Goal: Information Seeking & Learning: Learn about a topic

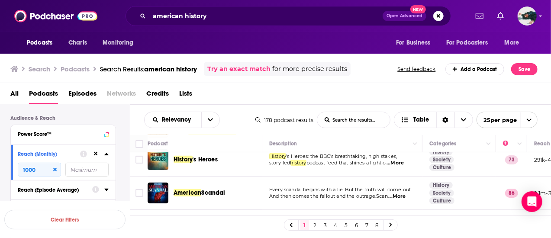
scroll to position [282, 0]
click at [319, 186] on span "Every scandal begins with a lie. But the truth will come out." at bounding box center [340, 189] width 142 height 6
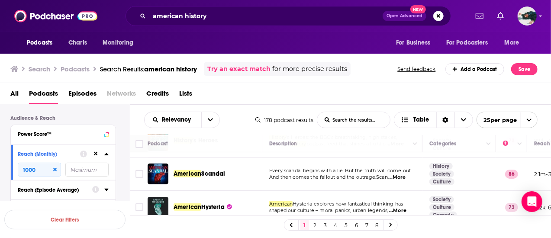
scroll to position [0, 0]
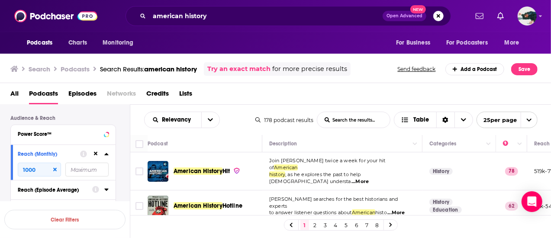
click at [369, 178] on span "...More" at bounding box center [359, 181] width 17 height 7
click at [252, 99] on div "All Podcasts Episodes Networks Credits Lists" at bounding box center [277, 96] width 534 height 18
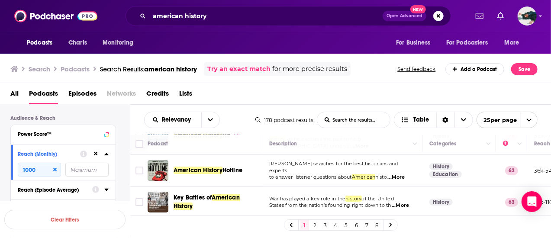
scroll to position [37, 0]
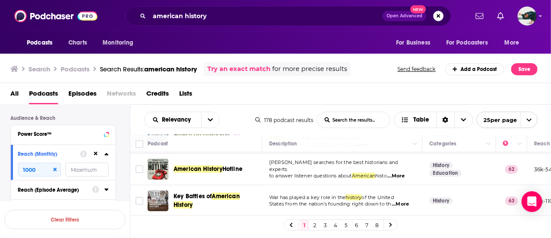
click at [396, 173] on span "...More" at bounding box center [396, 176] width 17 height 7
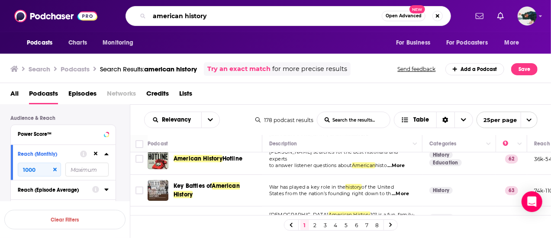
click at [231, 16] on input "american history" at bounding box center [265, 16] width 232 height 14
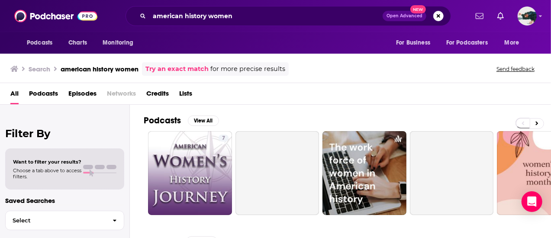
click at [142, 89] on div "All Podcasts Episodes Networks Credits Lists" at bounding box center [277, 96] width 534 height 18
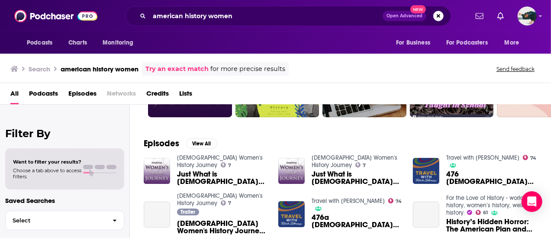
scroll to position [111, 0]
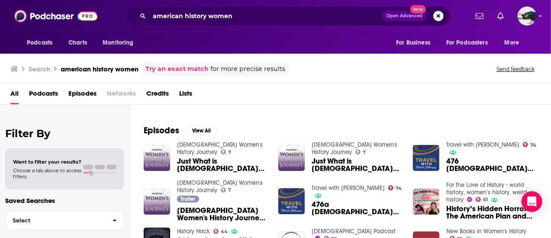
click at [54, 93] on span "Podcasts" at bounding box center [43, 96] width 29 height 18
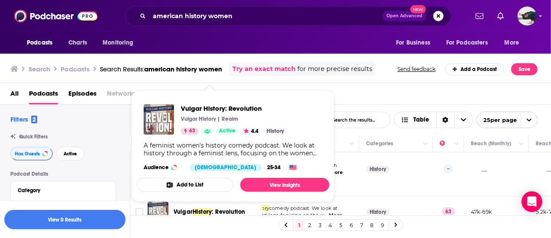
scroll to position [473, 63]
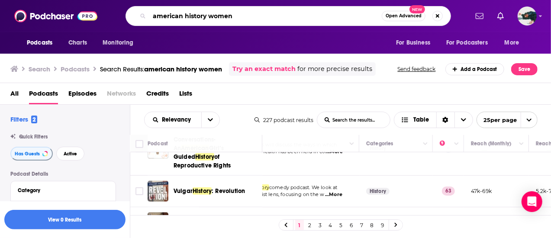
click at [194, 18] on input "american history women" at bounding box center [265, 16] width 232 height 14
click at [194, 18] on input "american revolution women" at bounding box center [265, 16] width 232 height 14
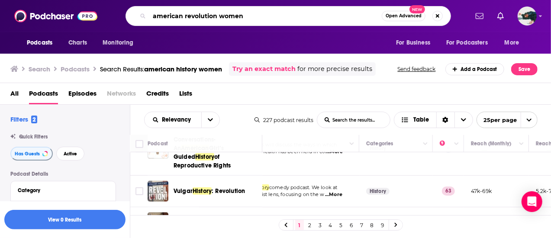
click at [194, 18] on input "american revolution women" at bounding box center [265, 16] width 232 height 14
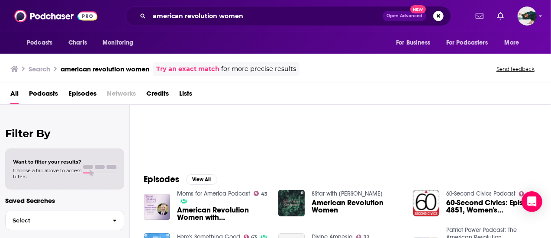
scroll to position [61, 0]
click at [37, 90] on span "Podcasts" at bounding box center [43, 96] width 29 height 18
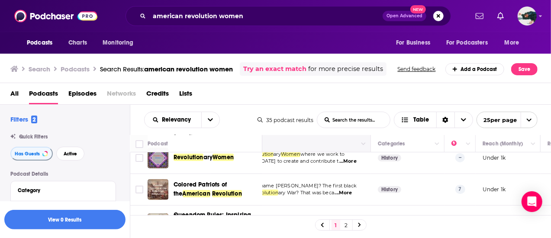
scroll to position [0, 52]
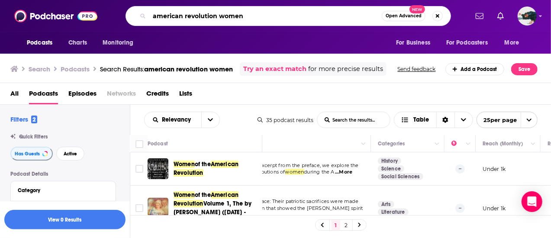
click at [222, 17] on input "american revolution women" at bounding box center [265, 16] width 232 height 14
type input "18th century america"
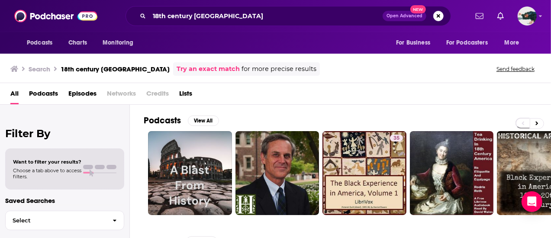
click at [46, 91] on span "Podcasts" at bounding box center [43, 96] width 29 height 18
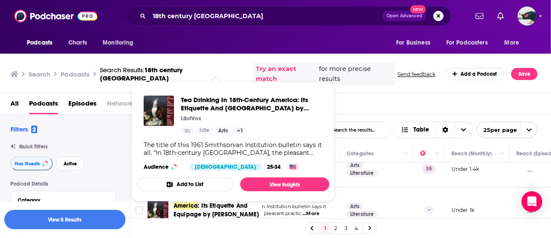
scroll to position [162, 83]
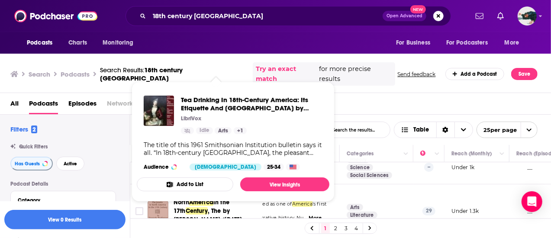
click at [398, 192] on td "Arts Literature" at bounding box center [377, 211] width 74 height 54
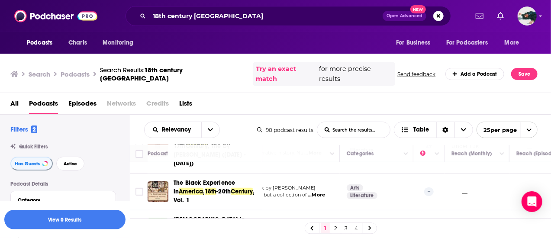
scroll to position [227, 83]
click at [398, 211] on td "Arts Literature" at bounding box center [377, 229] width 74 height 37
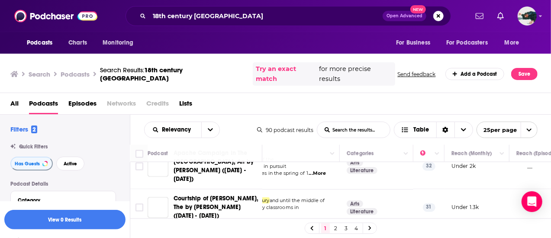
scroll to position [971, 83]
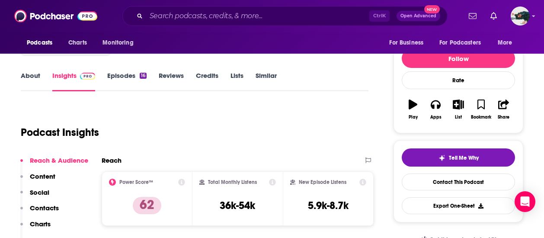
scroll to position [92, 0]
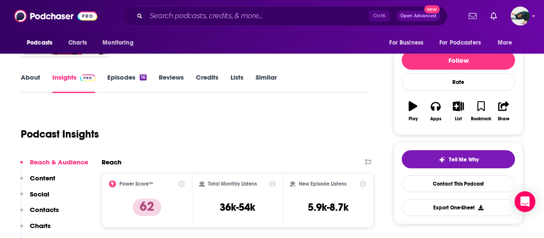
click at [129, 82] on link "Episodes 16" at bounding box center [126, 83] width 39 height 20
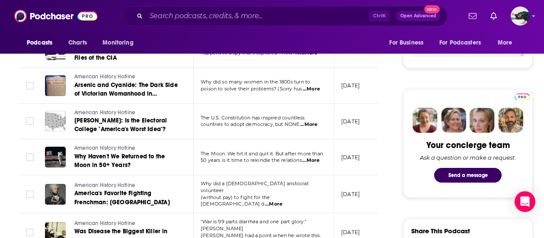
scroll to position [350, 0]
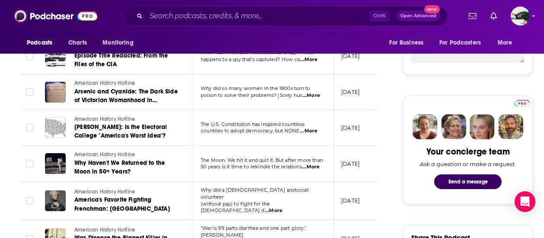
click at [317, 164] on span "...More" at bounding box center [311, 167] width 17 height 7
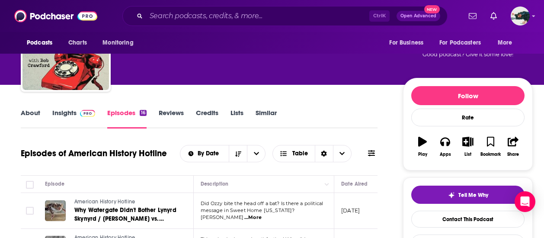
scroll to position [0, 0]
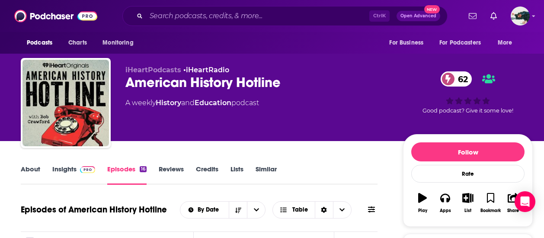
drag, startPoint x: 357, startPoint y: 121, endPoint x: 282, endPoint y: 114, distance: 75.7
click at [282, 114] on div "iHeartPodcasts • iHeartRadio American History Hotline 62 A weekly History and E…" at bounding box center [258, 100] width 264 height 69
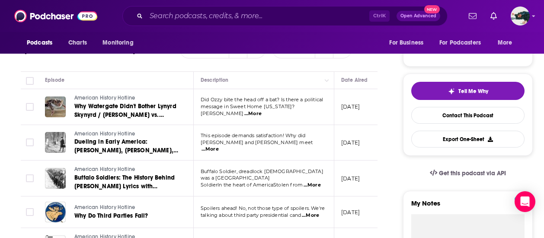
scroll to position [163, 0]
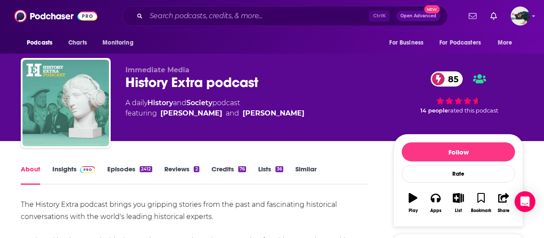
drag, startPoint x: 0, startPoint y: 0, endPoint x: 208, endPoint y: 228, distance: 308.8
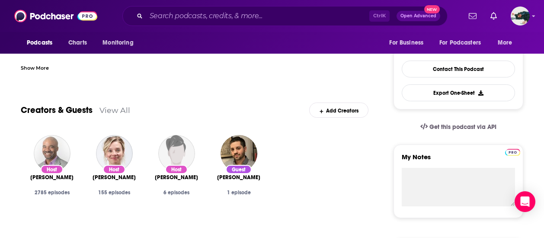
scroll to position [93, 0]
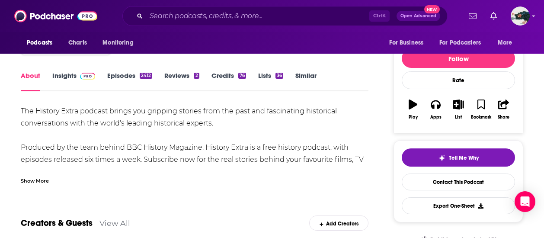
click at [43, 177] on div "Show More" at bounding box center [35, 180] width 28 height 8
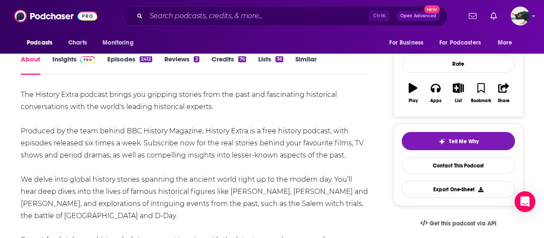
scroll to position [0, 0]
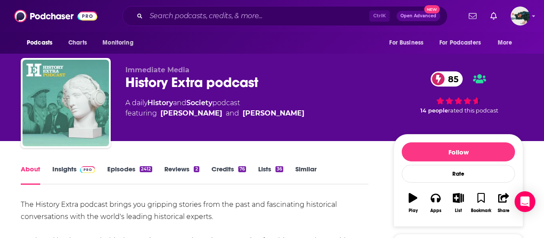
click at [187, 86] on div "History Extra podcast 85" at bounding box center [253, 82] width 254 height 17
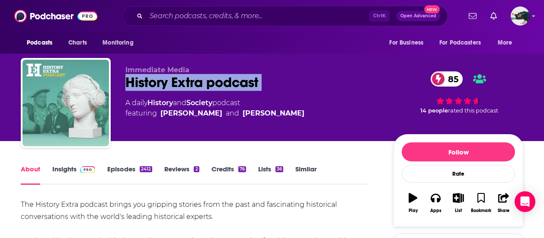
click at [187, 86] on div "History Extra podcast 85" at bounding box center [253, 82] width 254 height 17
copy div "History Extra podcast 85"
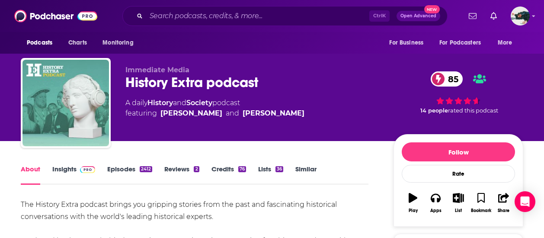
click at [310, 110] on div "A daily History and Society podcast featuring Ellie Cawthorne and Nathan Connol…" at bounding box center [253, 108] width 254 height 21
drag, startPoint x: 310, startPoint y: 110, endPoint x: 160, endPoint y: 119, distance: 150.1
click at [160, 119] on div "Immediate Media History Extra podcast 85 A daily History and Society podcast fe…" at bounding box center [253, 100] width 254 height 69
copy span "Ellie Cawthorne and Nathan Connolly"
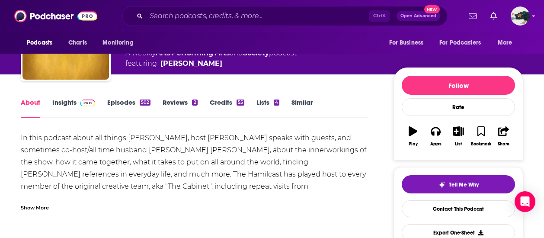
scroll to position [61, 0]
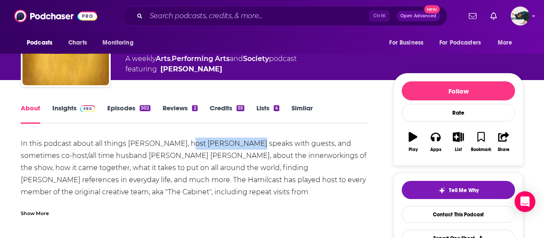
drag, startPoint x: 240, startPoint y: 141, endPoint x: 184, endPoint y: 148, distance: 57.2
drag, startPoint x: 239, startPoint y: 142, endPoint x: 181, endPoint y: 148, distance: 57.9
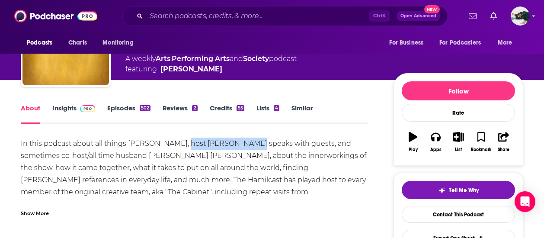
copy div "[PERSON_NAME]"
click at [44, 213] on div "Show More" at bounding box center [35, 213] width 28 height 8
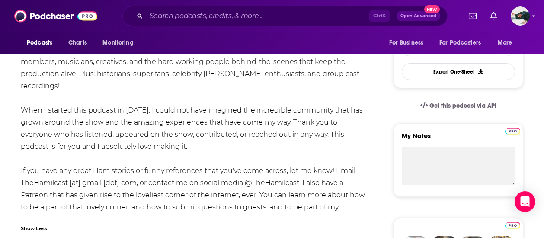
scroll to position [225, 0]
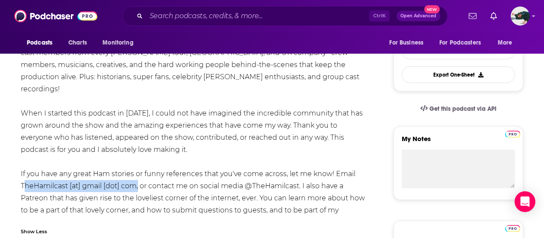
drag, startPoint x: 136, startPoint y: 175, endPoint x: 21, endPoint y: 174, distance: 115.6
click at [21, 174] on div "In this podcast about all things Hamilton, host Gillian Pensavalle speaks with …" at bounding box center [195, 101] width 348 height 254
copy div "TheHamilcast [at] gmail [dot] com"
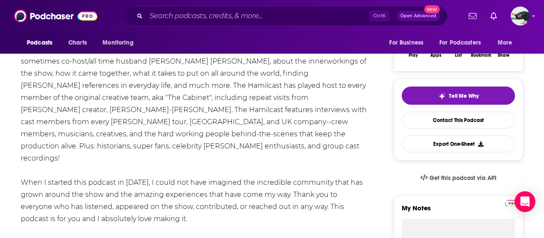
scroll to position [154, 0]
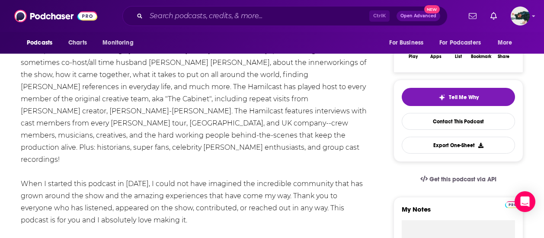
click at [259, 100] on div "In this podcast about all things Hamilton, host Gillian Pensavalle speaks with …" at bounding box center [195, 172] width 348 height 254
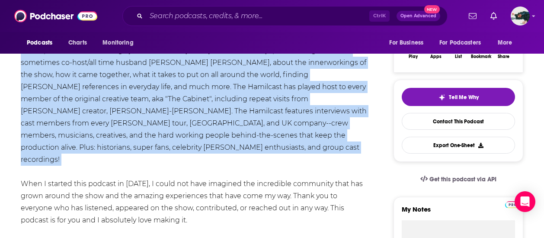
click at [259, 100] on div "In this podcast about all things Hamilton, host Gillian Pensavalle speaks with …" at bounding box center [195, 172] width 348 height 254
copy div "In this podcast about all things Hamilton, host Gillian Pensavalle speaks with …"
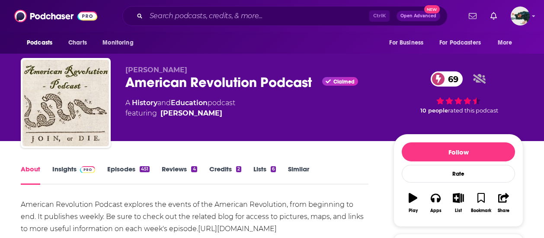
drag, startPoint x: 223, startPoint y: 116, endPoint x: 211, endPoint y: 119, distance: 12.4
click at [211, 119] on div "[PERSON_NAME] American Revolution Podcast Claimed 69 A History and Education po…" at bounding box center [253, 100] width 254 height 69
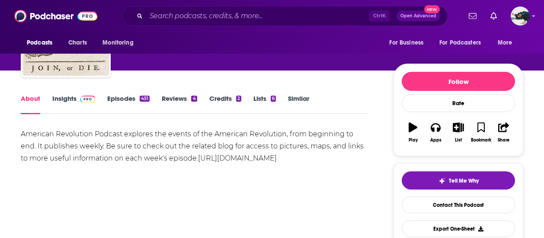
scroll to position [71, 0]
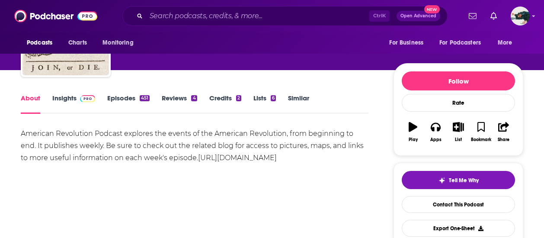
click at [217, 142] on div "American Revolution Podcast explores the events of the American Revolution, fro…" at bounding box center [195, 146] width 348 height 36
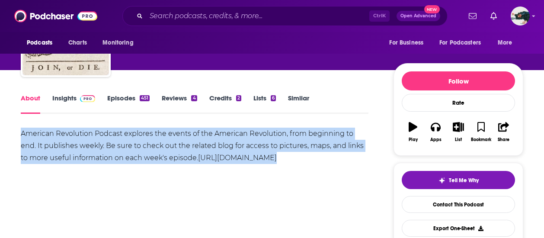
click at [217, 142] on div "American Revolution Podcast explores the events of the American Revolution, fro…" at bounding box center [195, 146] width 348 height 36
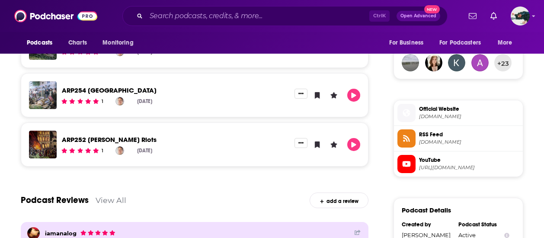
scroll to position [703, 0]
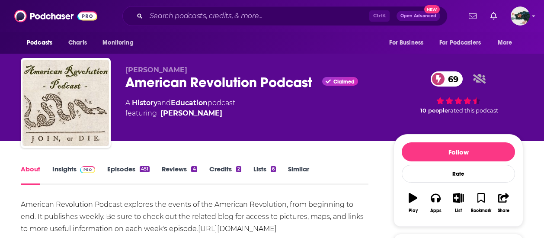
click at [222, 106] on div "A History and Education podcast featuring Michael Troy" at bounding box center [181, 108] width 110 height 21
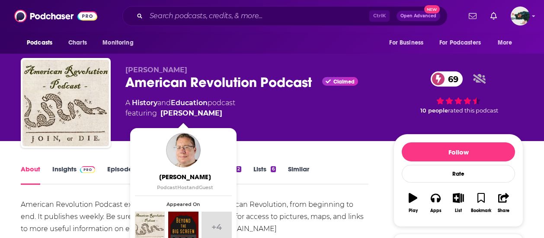
drag, startPoint x: 221, startPoint y: 112, endPoint x: 206, endPoint y: 111, distance: 14.7
click at [206, 111] on span "featuring Michael Troy" at bounding box center [181, 113] width 110 height 10
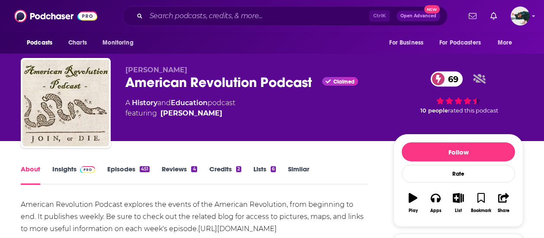
copy span "Michael Troy"
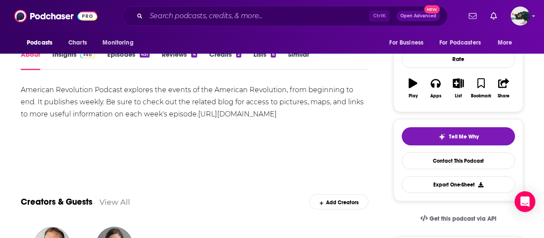
scroll to position [115, 0]
click at [252, 88] on div "American Revolution Podcast explores the events of the American Revolution, fro…" at bounding box center [195, 102] width 348 height 36
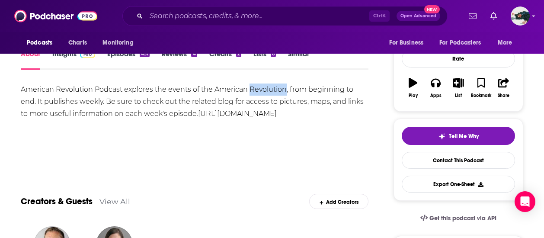
click at [252, 88] on div "American Revolution Podcast explores the events of the American Revolution, fro…" at bounding box center [195, 102] width 348 height 36
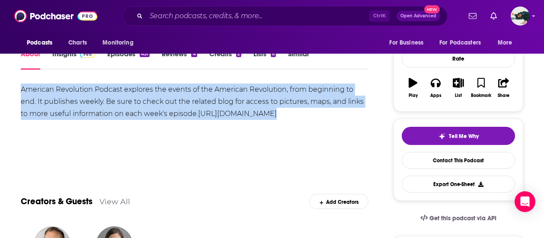
click at [252, 88] on div "American Revolution Podcast explores the events of the American Revolution, fro…" at bounding box center [195, 102] width 348 height 36
copy div "American Revolution Podcast explores the events of the American Revolution, fro…"
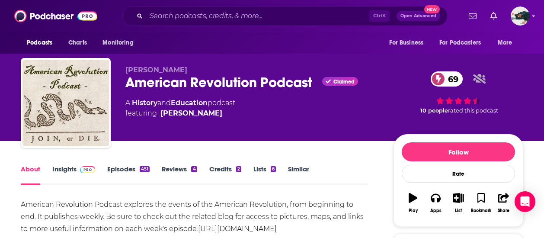
click at [215, 113] on span "featuring Michael Troy" at bounding box center [181, 113] width 110 height 10
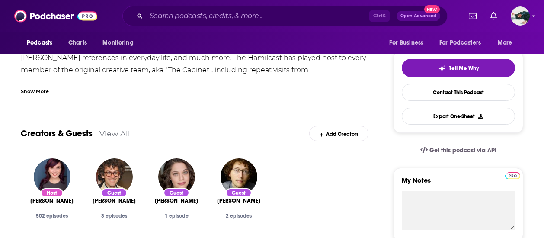
drag, startPoint x: 0, startPoint y: 0, endPoint x: 177, endPoint y: 121, distance: 213.9
click at [177, 121] on div "Creators & Guests View All Add Creators" at bounding box center [195, 128] width 348 height 46
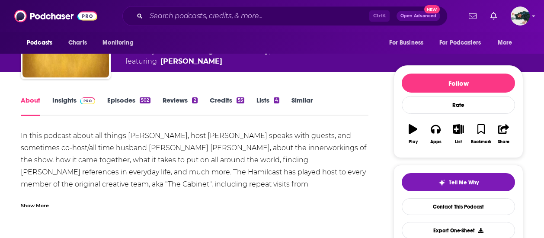
click at [34, 205] on div "Show More" at bounding box center [35, 205] width 28 height 8
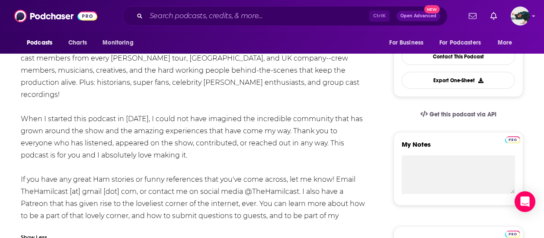
scroll to position [0, 0]
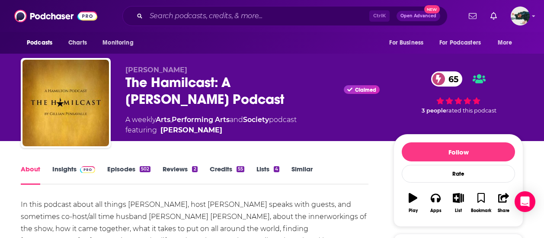
click at [113, 168] on link "Episodes 502" at bounding box center [128, 175] width 43 height 20
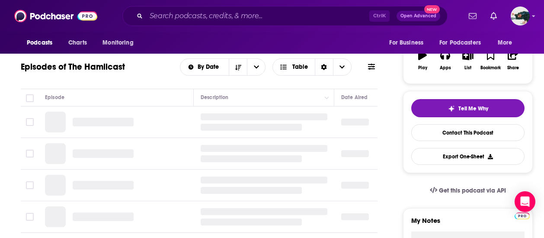
scroll to position [144, 0]
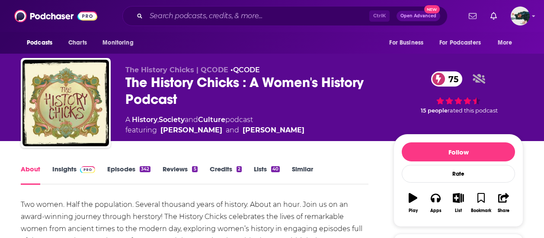
drag, startPoint x: 318, startPoint y: 124, endPoint x: 274, endPoint y: 130, distance: 44.1
click at [271, 130] on div "A History , Society and Culture podcast featuring [PERSON_NAME] and [PERSON_NAM…" at bounding box center [253, 125] width 254 height 21
click at [322, 206] on div "Two women. Half the population. Several thousand years of history. About an hou…" at bounding box center [195, 223] width 348 height 48
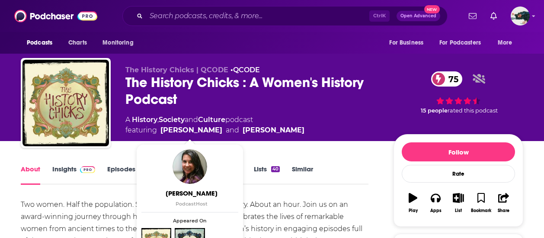
drag, startPoint x: 314, startPoint y: 130, endPoint x: 161, endPoint y: 129, distance: 153.7
click at [161, 129] on div "A History , Society and Culture podcast featuring Beckett Graham and Susan Voll…" at bounding box center [253, 125] width 254 height 21
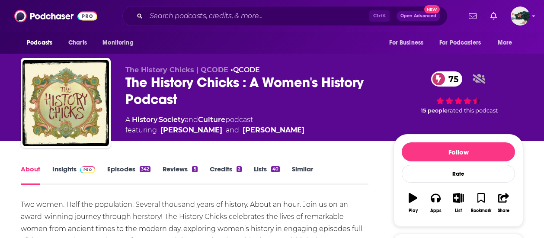
copy span "Beckett Graham and Susan Vollenweider"
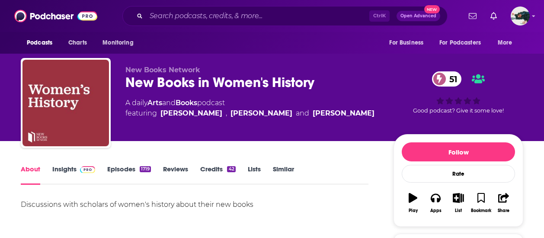
click at [206, 225] on div "Discussions with scholars of women's history about their new books" at bounding box center [195, 229] width 348 height 61
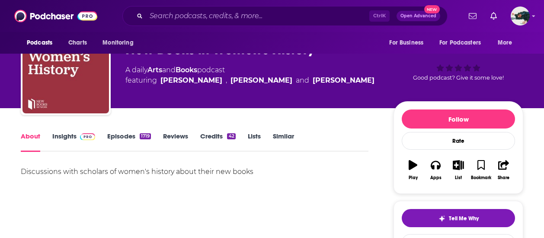
scroll to position [34, 0]
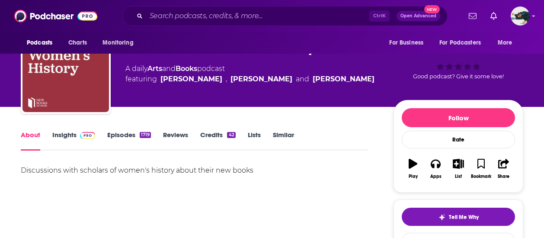
click at [67, 136] on link "Insights" at bounding box center [73, 141] width 43 height 20
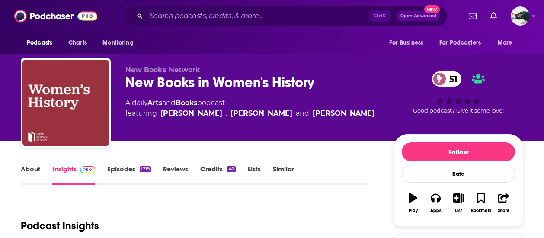
click at [252, 120] on div "New Books Network New Books in Women's History 51 A daily Arts and Books podcas…" at bounding box center [253, 100] width 254 height 69
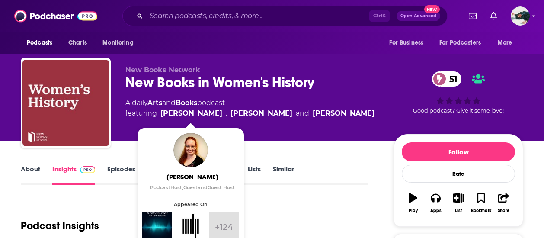
drag, startPoint x: 382, startPoint y: 111, endPoint x: 163, endPoint y: 115, distance: 219.0
click at [163, 115] on div "New Books Network New Books in Women's History 51 A daily Arts and Books podcas…" at bounding box center [325, 105] width 398 height 78
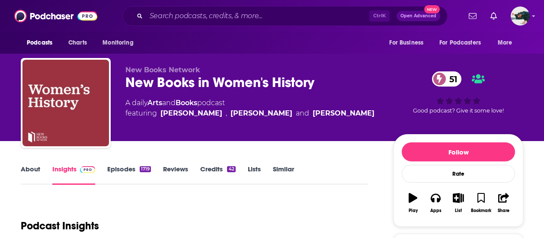
copy span "Miranda Melcher , Katrina Anderson and Diana Dukhanova"
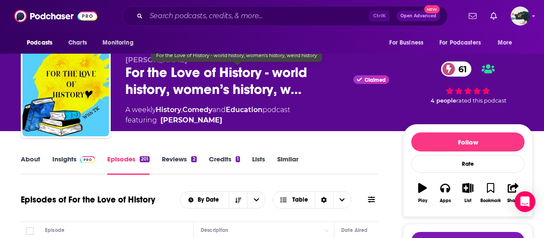
scroll to position [10, 0]
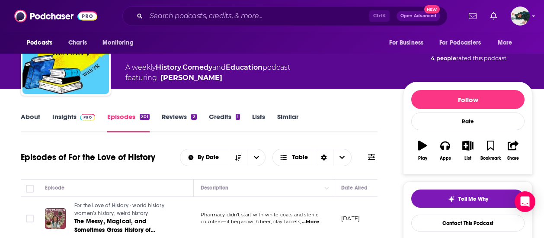
scroll to position [52, 0]
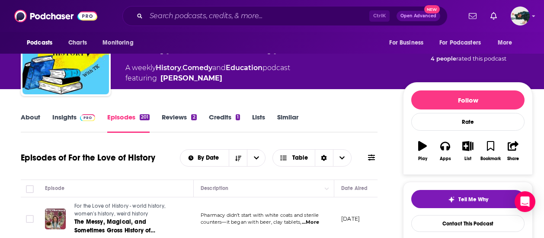
click at [23, 114] on link "About" at bounding box center [30, 123] width 19 height 20
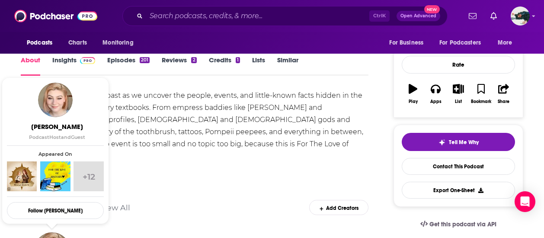
scroll to position [110, 0]
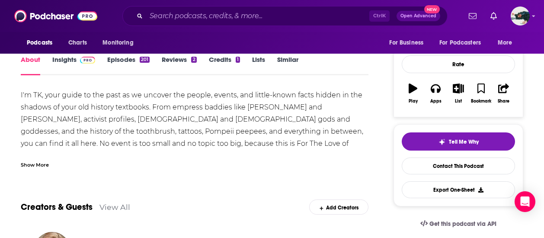
click at [77, 67] on link "Insights" at bounding box center [73, 65] width 43 height 20
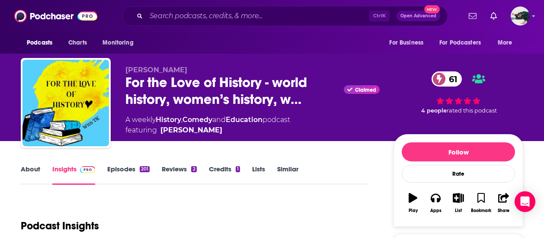
click at [120, 173] on link "Episodes 201" at bounding box center [128, 175] width 42 height 20
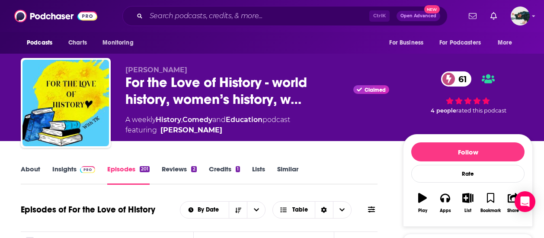
scroll to position [184, 0]
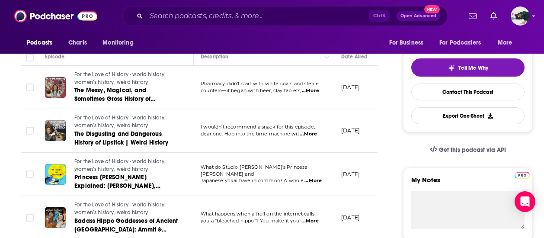
click at [312, 133] on span "...More" at bounding box center [308, 134] width 17 height 7
click at [310, 177] on span "...More" at bounding box center [313, 180] width 17 height 7
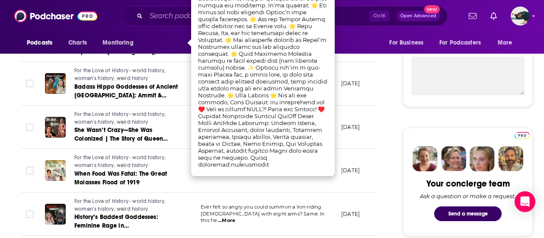
scroll to position [319, 0]
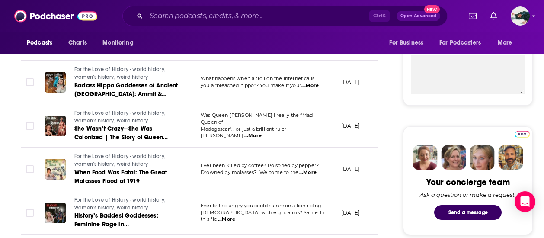
click at [313, 220] on td "Ever felt so angry you could summon a lion-riding goddess with eight arms? Same…" at bounding box center [264, 213] width 141 height 44
click at [235, 216] on span "...More" at bounding box center [226, 219] width 17 height 7
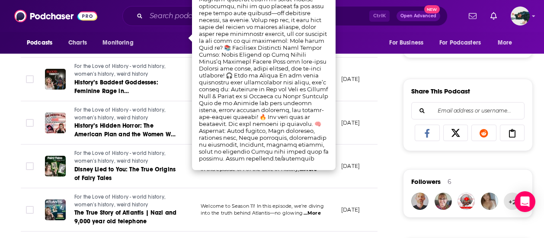
scroll to position [406, 0]
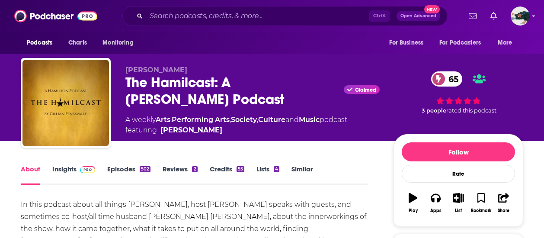
click at [68, 168] on link "Insights" at bounding box center [73, 175] width 43 height 20
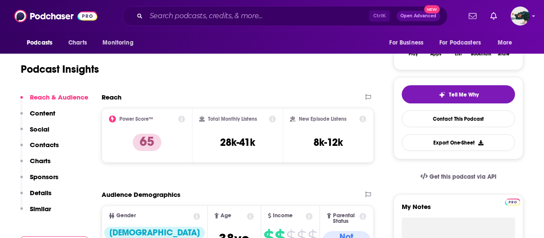
scroll to position [143, 0]
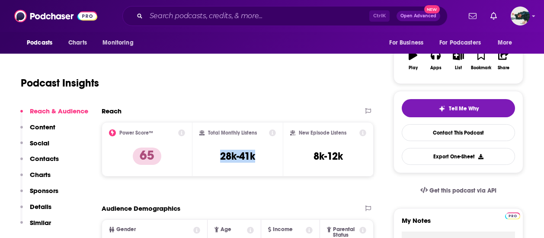
drag, startPoint x: 266, startPoint y: 153, endPoint x: 217, endPoint y: 158, distance: 49.1
click at [217, 158] on div "Total Monthly Listens 28k-41k" at bounding box center [238, 149] width 77 height 40
copy h3 "28k-41k"
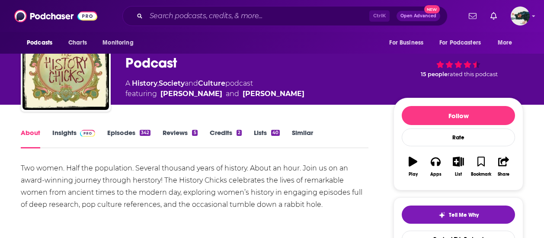
scroll to position [34, 0]
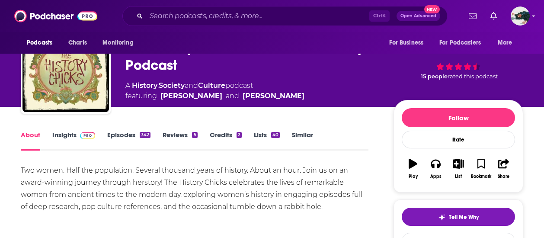
click at [64, 132] on link "Insights" at bounding box center [73, 141] width 43 height 20
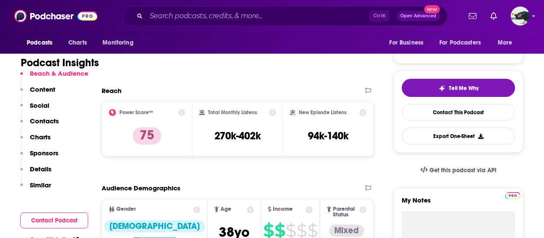
scroll to position [164, 0]
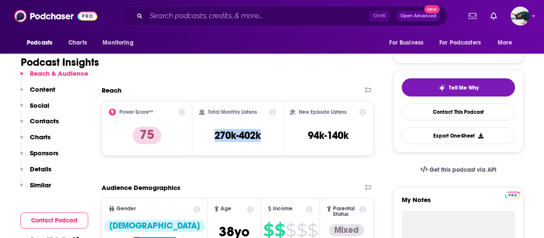
drag, startPoint x: 267, startPoint y: 133, endPoint x: 212, endPoint y: 135, distance: 55.9
click at [212, 135] on div "Total Monthly Listens 270k-402k" at bounding box center [238, 129] width 77 height 40
copy h3 "270k-402k"
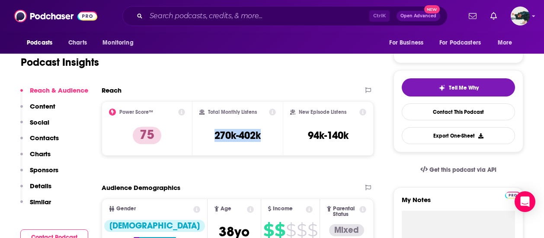
scroll to position [0, 0]
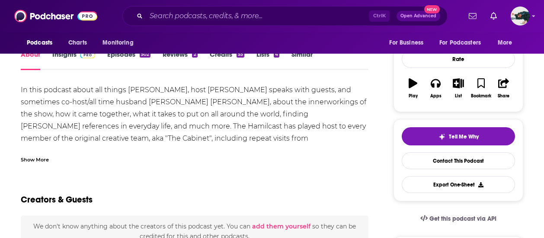
scroll to position [115, 0]
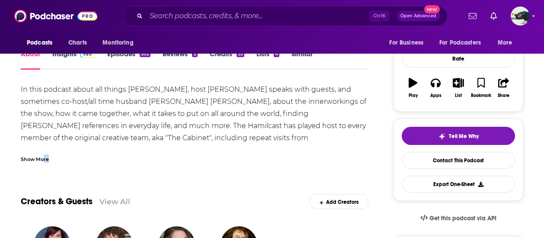
drag, startPoint x: 48, startPoint y: 164, endPoint x: 43, endPoint y: 158, distance: 7.4
click at [43, 158] on div "Show More" at bounding box center [35, 159] width 28 height 8
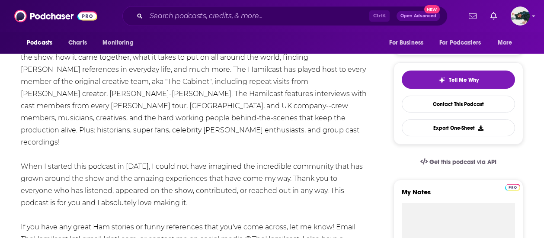
scroll to position [75, 0]
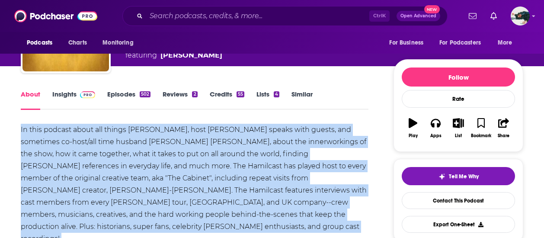
copy div "In this podcast about all things [PERSON_NAME], host [PERSON_NAME] speaks with …"
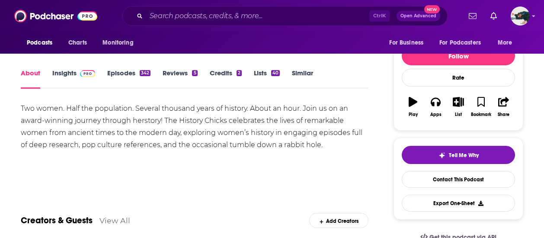
scroll to position [96, 0]
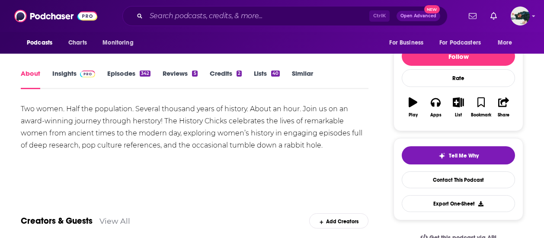
click at [87, 125] on div "Two women. Half the population. Several thousand years of history. About an hou…" at bounding box center [195, 127] width 348 height 48
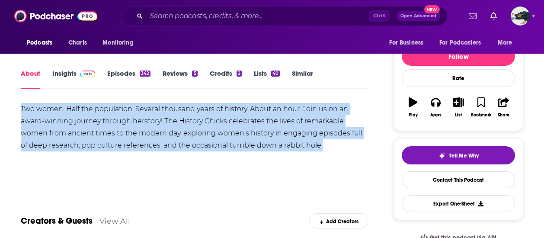
click at [87, 125] on div "Two women. Half the population. Several thousand years of history. About an hou…" at bounding box center [195, 127] width 348 height 48
copy div "Two women. Half the population. Several thousand years of history. About an hou…"
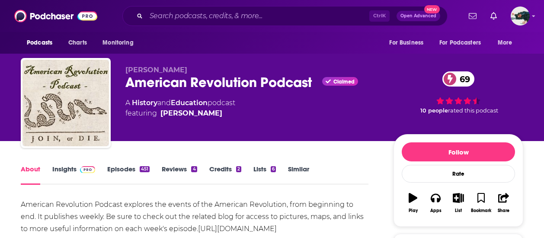
click at [74, 166] on link "Insights" at bounding box center [73, 175] width 43 height 20
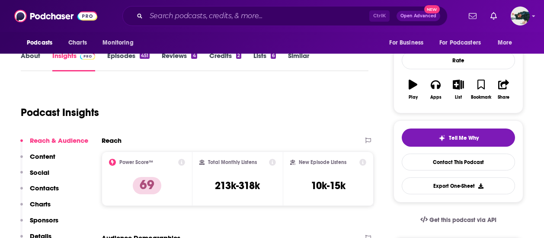
scroll to position [114, 0]
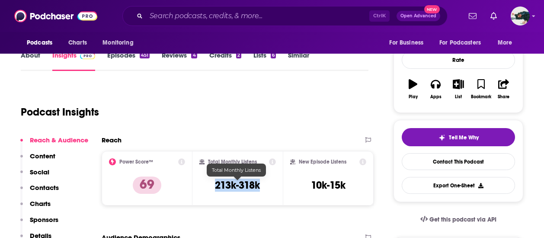
drag, startPoint x: 267, startPoint y: 187, endPoint x: 214, endPoint y: 188, distance: 52.8
click at [214, 188] on div "Total Monthly Listens 213k-318k" at bounding box center [238, 178] width 77 height 40
copy h3 "213k-318k"
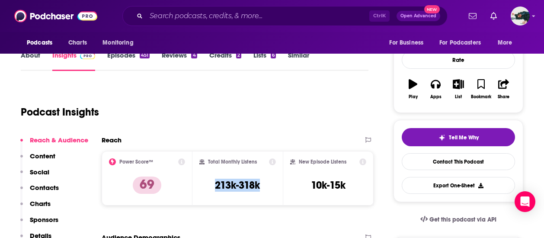
scroll to position [0, 0]
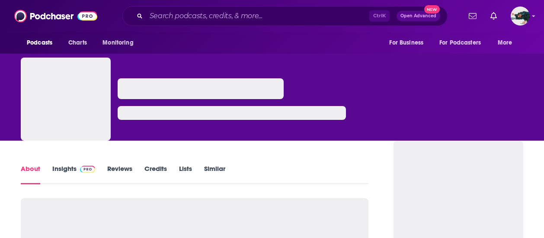
scroll to position [129, 0]
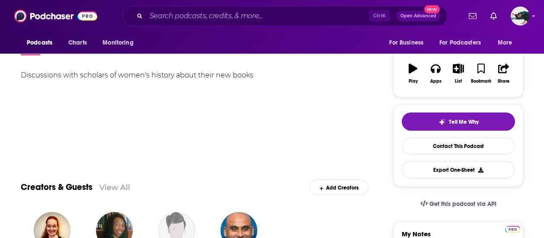
click at [114, 73] on div "Discussions with scholars of women's history about their new books" at bounding box center [195, 75] width 348 height 12
click at [191, 72] on div "Discussions with scholars of women's history about their new books" at bounding box center [195, 75] width 348 height 12
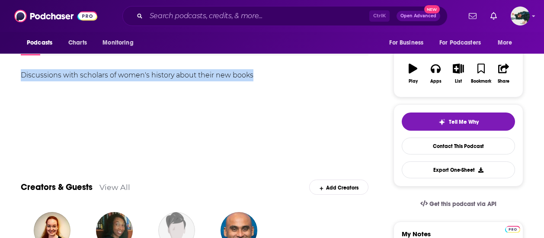
click at [191, 72] on div "Discussions with scholars of women's history about their new books" at bounding box center [195, 75] width 348 height 12
copy div "Discussions with scholars of women's history about their new books"
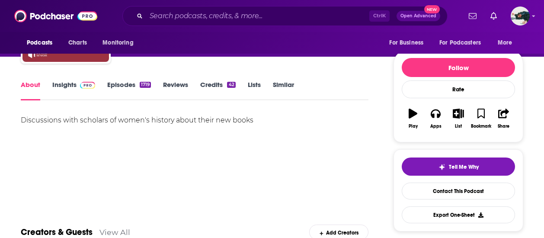
scroll to position [84, 0]
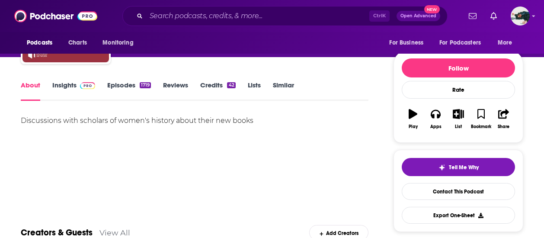
click at [71, 91] on link "Insights" at bounding box center [73, 91] width 43 height 20
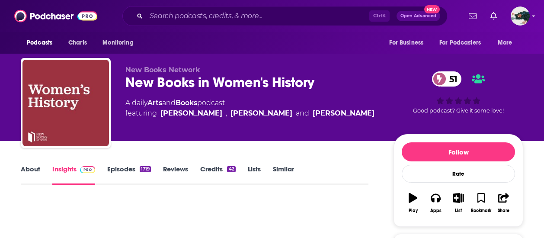
click at [71, 91] on img "New Books in Women's History" at bounding box center [66, 103] width 87 height 87
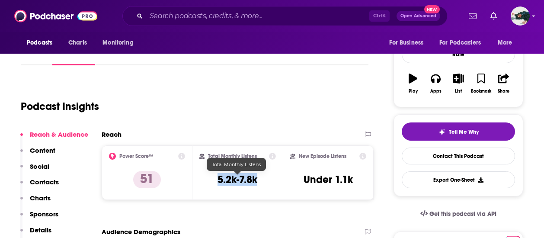
drag, startPoint x: 265, startPoint y: 182, endPoint x: 215, endPoint y: 181, distance: 50.2
click at [215, 181] on div "Total Monthly Listens 5.2k-7.8k" at bounding box center [238, 173] width 77 height 40
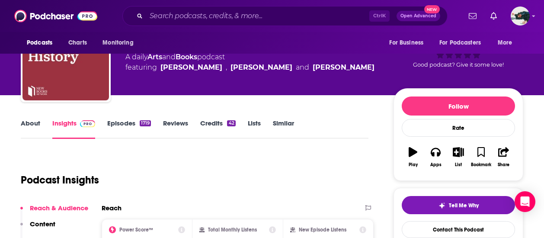
scroll to position [45, 0]
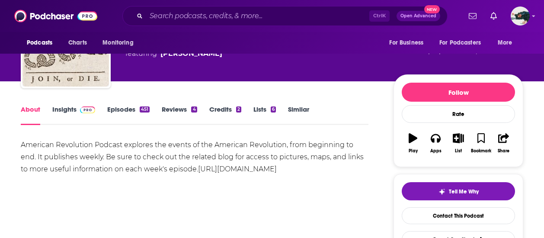
scroll to position [61, 0]
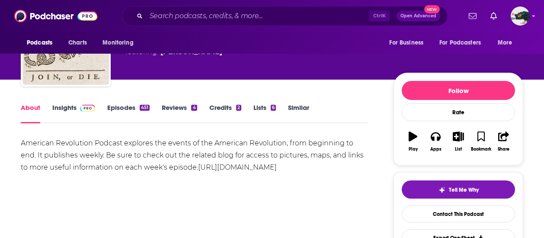
click at [106, 144] on div "American Revolution Podcast explores the events of the American Revolution, fro…" at bounding box center [195, 155] width 348 height 36
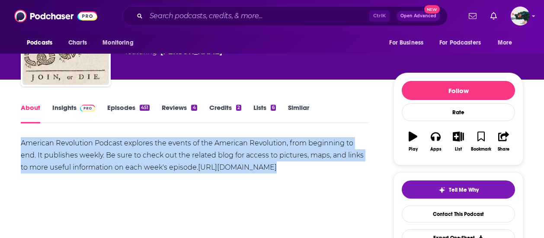
click at [106, 144] on div "American Revolution Podcast explores the events of the American Revolution, fro…" at bounding box center [195, 155] width 348 height 36
copy div "American Revolution Podcast explores the events of the American Revolution, fro…"
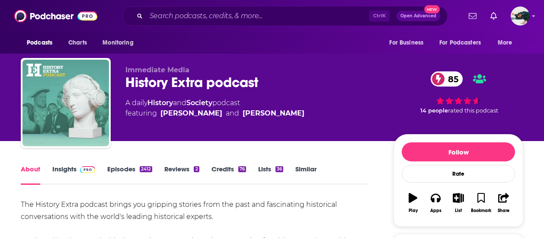
drag, startPoint x: 0, startPoint y: 0, endPoint x: 191, endPoint y: 212, distance: 285.3
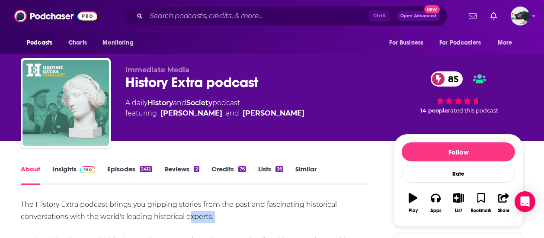
drag, startPoint x: 191, startPoint y: 223, endPoint x: 191, endPoint y: 215, distance: 8.2
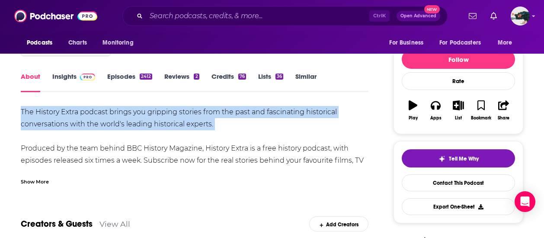
scroll to position [94, 0]
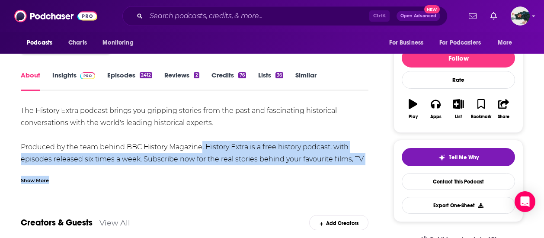
drag, startPoint x: 200, startPoint y: 150, endPoint x: 52, endPoint y: 177, distance: 149.9
click at [52, 177] on div "The History Extra podcast brings you gripping stories from the past and fascina…" at bounding box center [195, 144] width 348 height 79
click at [52, 177] on div "Show More" at bounding box center [195, 177] width 348 height 15
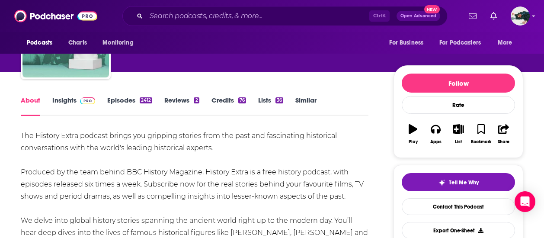
scroll to position [69, 0]
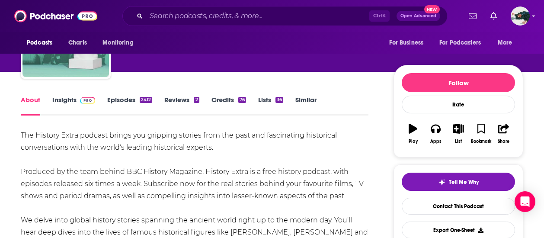
drag, startPoint x: 360, startPoint y: 193, endPoint x: 0, endPoint y: 134, distance: 365.0
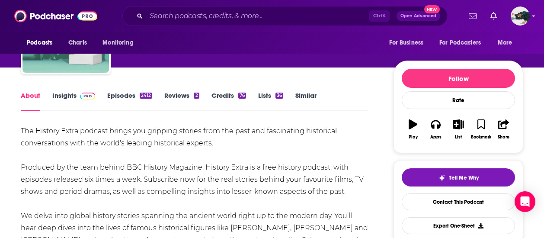
copy div "The History Extra podcast brings you gripping stories from the past and fascina…"
click at [73, 92] on link "Insights" at bounding box center [73, 101] width 43 height 20
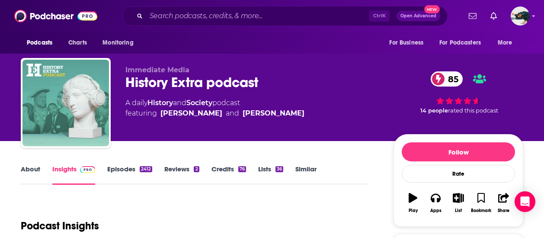
scroll to position [140, 0]
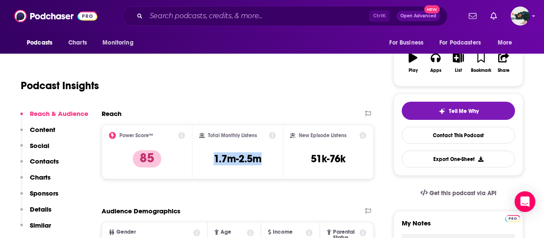
drag, startPoint x: 274, startPoint y: 159, endPoint x: 196, endPoint y: 164, distance: 78.1
click at [196, 164] on div "Total Monthly Listens 1.7m-2.5m" at bounding box center [238, 152] width 91 height 55
drag, startPoint x: 267, startPoint y: 158, endPoint x: 213, endPoint y: 165, distance: 54.2
click at [213, 165] on div "Total Monthly Listens 1.7m-2.5m" at bounding box center [238, 152] width 77 height 40
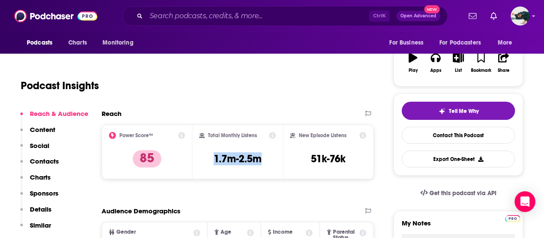
copy h3 "1.7m-2.5m"
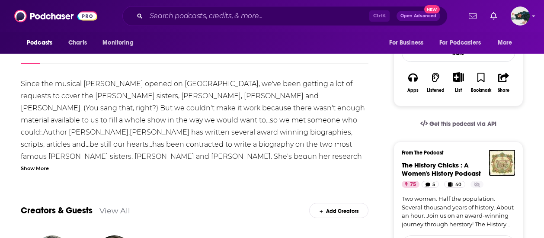
scroll to position [147, 0]
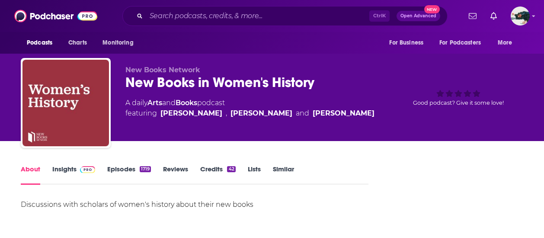
click at [118, 175] on link "Episodes 1719" at bounding box center [129, 175] width 44 height 20
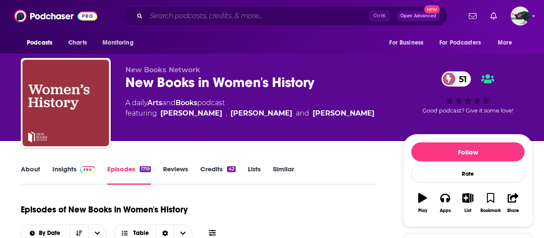
click at [235, 10] on input "Search podcasts, credits, & more..." at bounding box center [257, 16] width 223 height 14
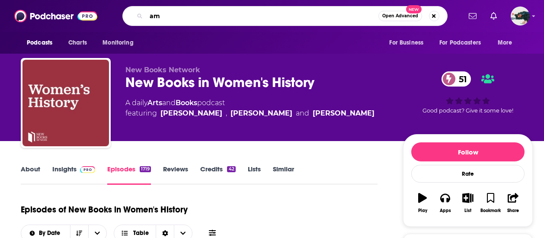
type input "a"
type input "american history"
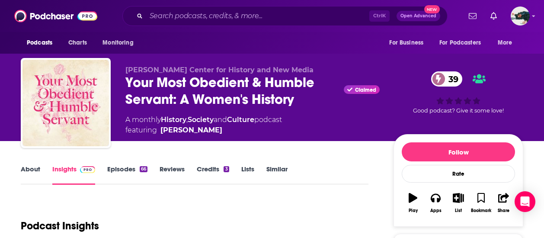
drag, startPoint x: 0, startPoint y: 0, endPoint x: 258, endPoint y: 207, distance: 331.0
click at [258, 207] on div "Podcast Insights" at bounding box center [191, 221] width 341 height 44
